Goal: Task Accomplishment & Management: Manage account settings

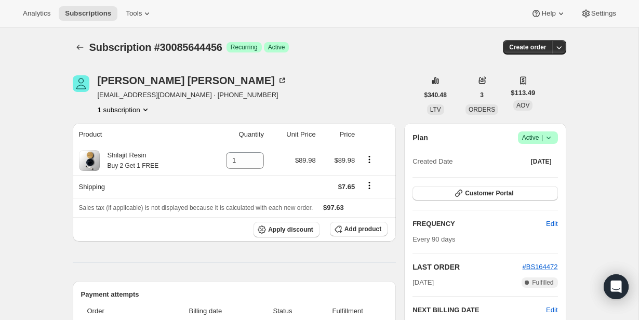
click at [551, 138] on icon at bounding box center [549, 138] width 10 height 10
click at [545, 170] on button "Cancel subscription" at bounding box center [534, 175] width 65 height 17
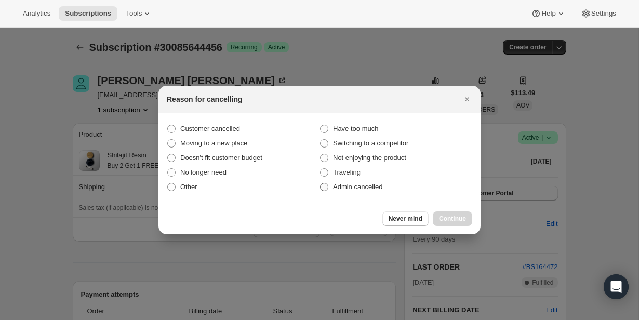
click at [376, 188] on span "Admin cancelled" at bounding box center [357, 187] width 49 height 8
click at [321, 183] on input "Admin cancelled" at bounding box center [320, 183] width 1 height 1
radio input "true"
click at [443, 215] on span "Continue" at bounding box center [452, 219] width 27 height 8
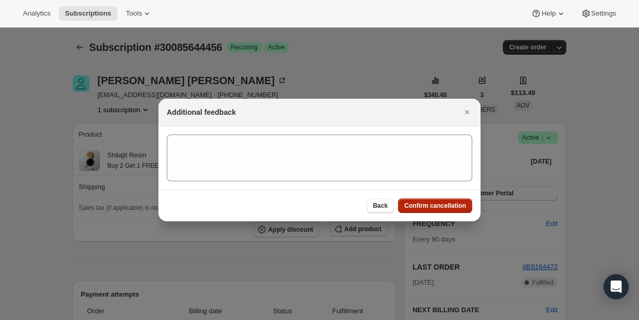
click at [434, 204] on span "Confirm cancellation" at bounding box center [435, 206] width 62 height 8
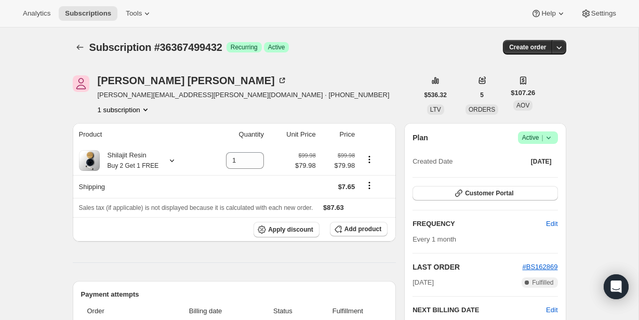
click at [553, 141] on icon at bounding box center [549, 138] width 10 height 10
click at [551, 155] on span "Pause subscription" at bounding box center [534, 158] width 57 height 8
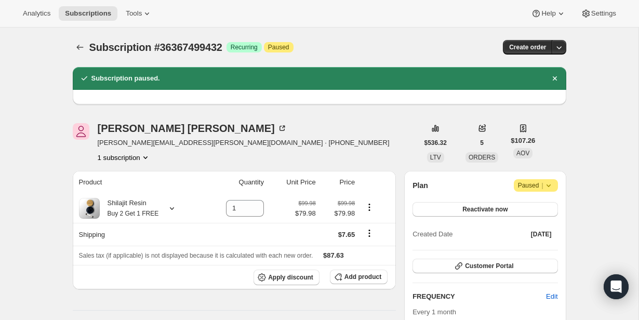
click at [369, 65] on div "Subscription #36367499432. This page is ready Subscription #36367499432 Success…" at bounding box center [320, 47] width 494 height 39
